Goal: Entertainment & Leisure: Browse casually

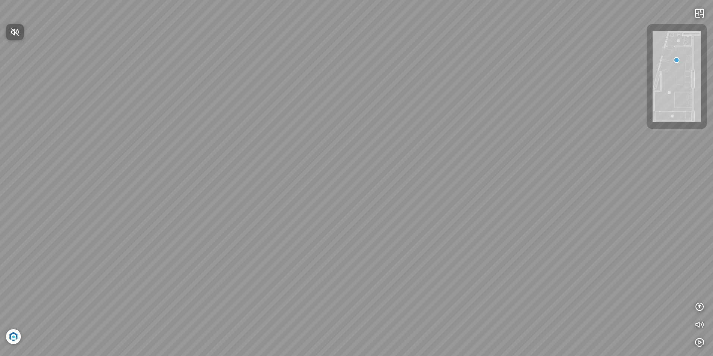
drag, startPoint x: 437, startPoint y: 179, endPoint x: 248, endPoint y: 139, distance: 194.1
click at [248, 139] on div at bounding box center [356, 178] width 713 height 356
drag, startPoint x: 400, startPoint y: 164, endPoint x: 499, endPoint y: 93, distance: 122.1
click at [497, 95] on div at bounding box center [356, 178] width 713 height 356
drag, startPoint x: 298, startPoint y: 138, endPoint x: 513, endPoint y: 187, distance: 220.8
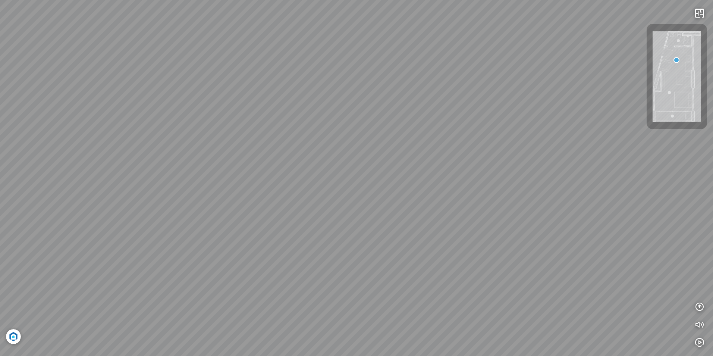
click at [513, 187] on div at bounding box center [356, 178] width 713 height 356
drag, startPoint x: 477, startPoint y: 173, endPoint x: 215, endPoint y: 166, distance: 261.8
click at [223, 167] on div at bounding box center [356, 178] width 713 height 356
drag, startPoint x: 359, startPoint y: 182, endPoint x: 317, endPoint y: 175, distance: 42.0
click at [319, 181] on div at bounding box center [356, 178] width 713 height 356
